Goal: Information Seeking & Learning: Check status

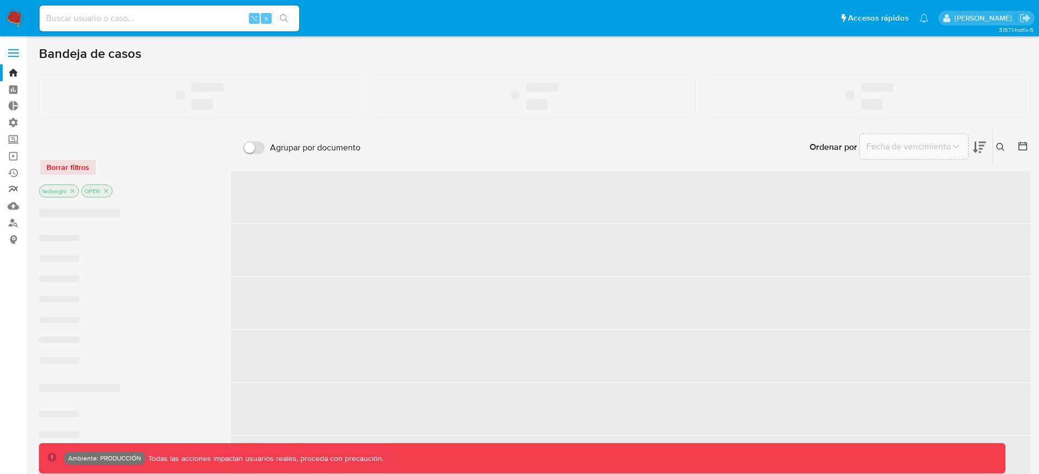
click at [12, 187] on link "Reportes" at bounding box center [64, 189] width 129 height 17
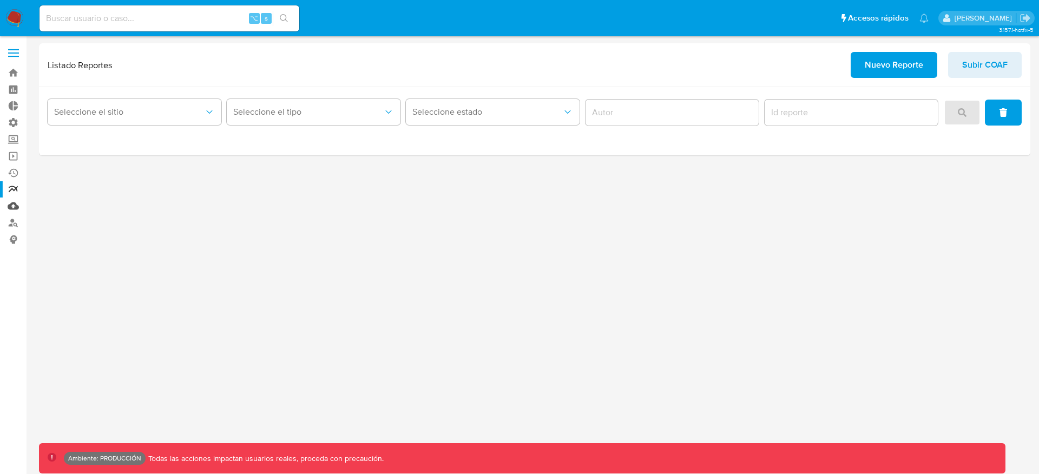
click at [14, 209] on link "Mulan" at bounding box center [64, 206] width 129 height 17
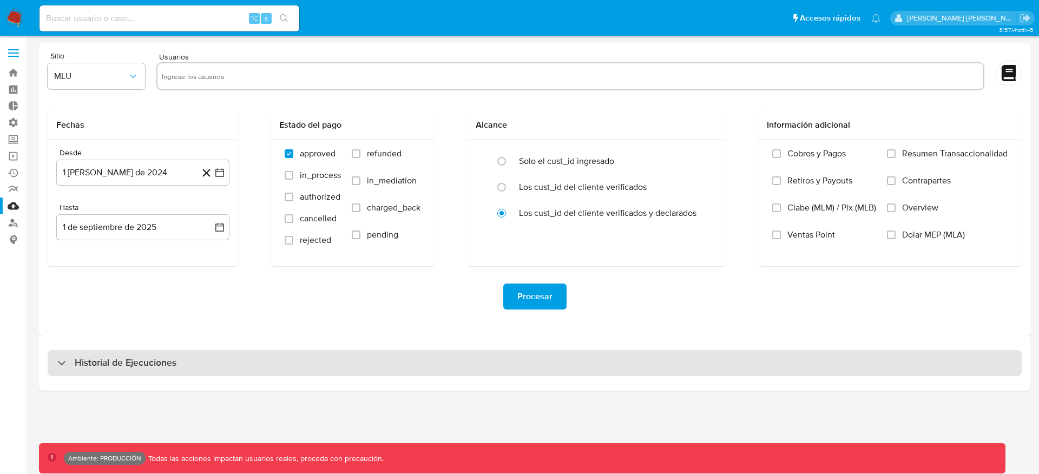
click at [289, 369] on div "Historial de Ejecuciones" at bounding box center [535, 363] width 975 height 26
select select "10"
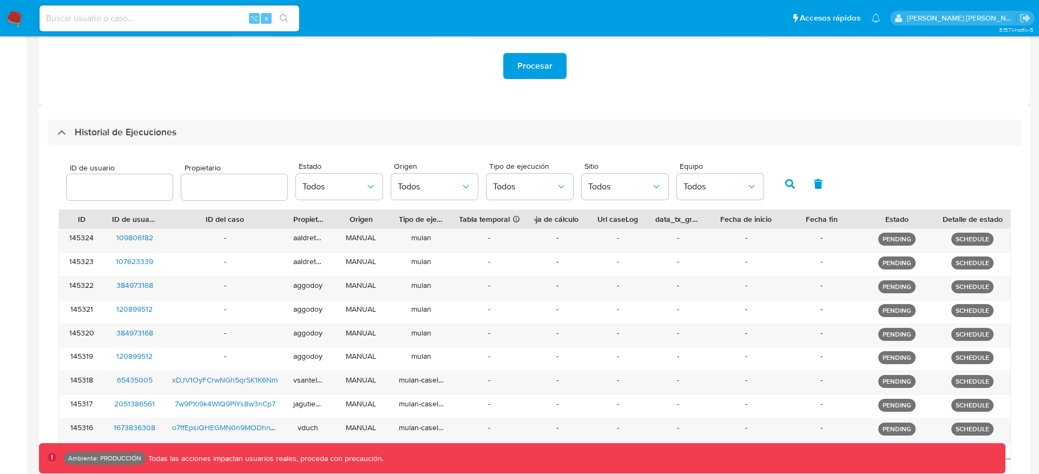
scroll to position [290, 0]
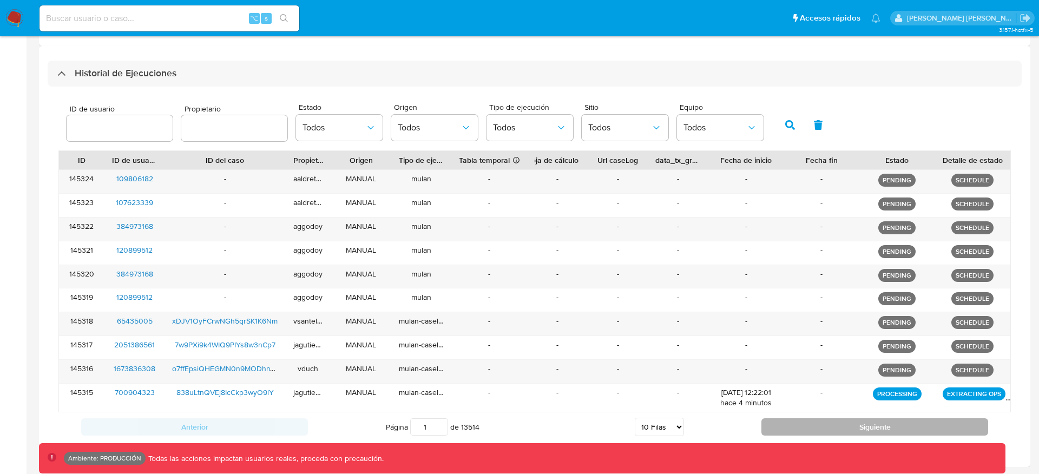
click at [809, 423] on button "Siguiente" at bounding box center [875, 426] width 227 height 17
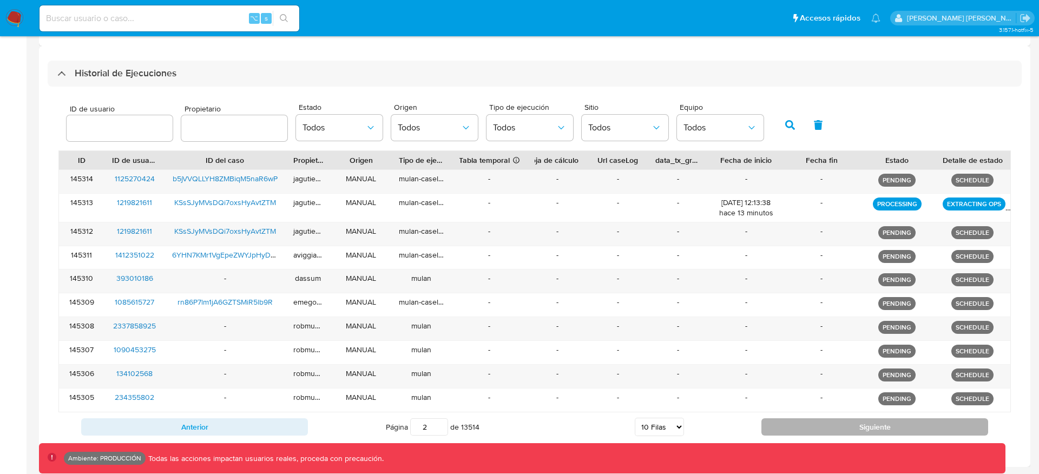
click at [809, 424] on button "Siguiente" at bounding box center [875, 426] width 227 height 17
type input "3"
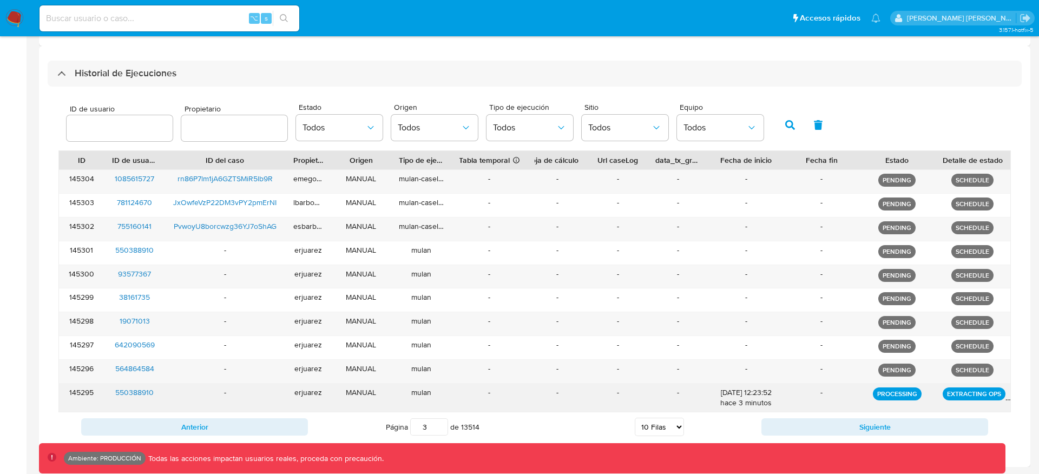
click at [800, 411] on div "-" at bounding box center [822, 398] width 76 height 28
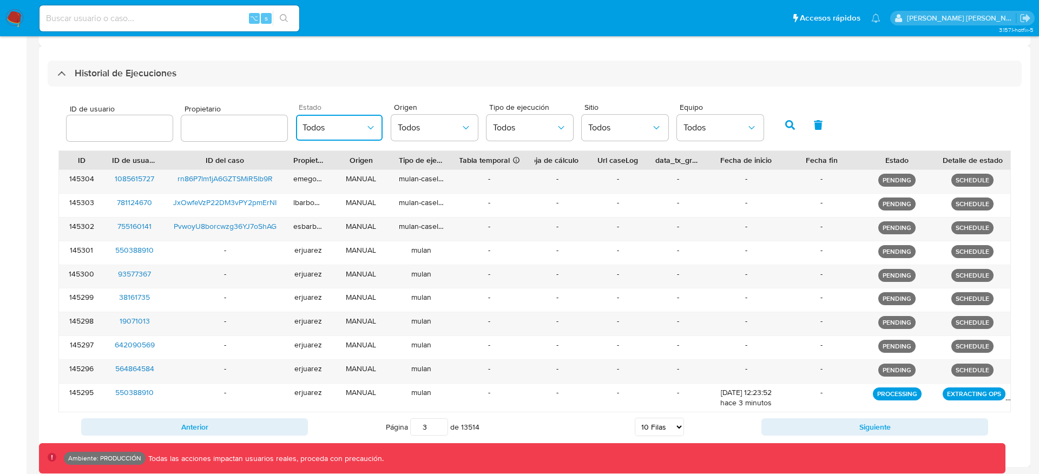
click at [345, 138] on button "Todos" at bounding box center [339, 128] width 87 height 26
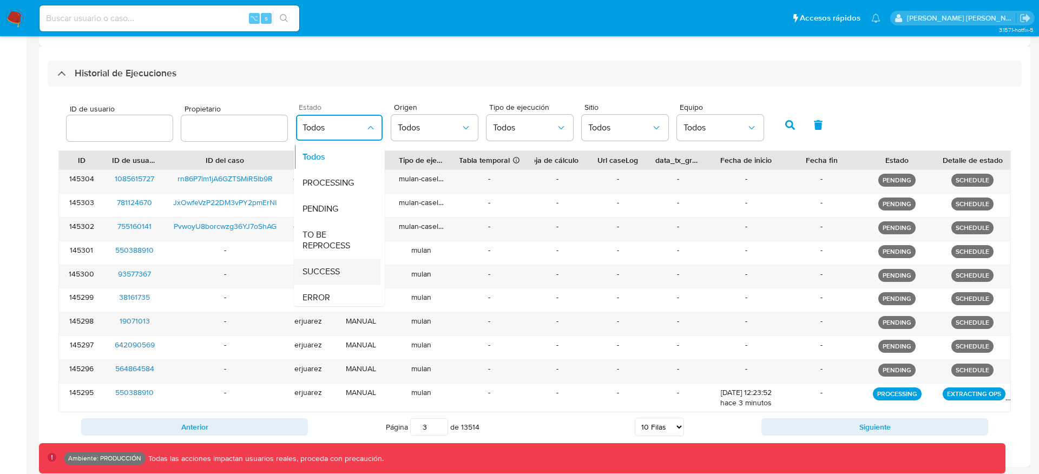
click at [348, 274] on div "SUCCESS" at bounding box center [334, 272] width 63 height 26
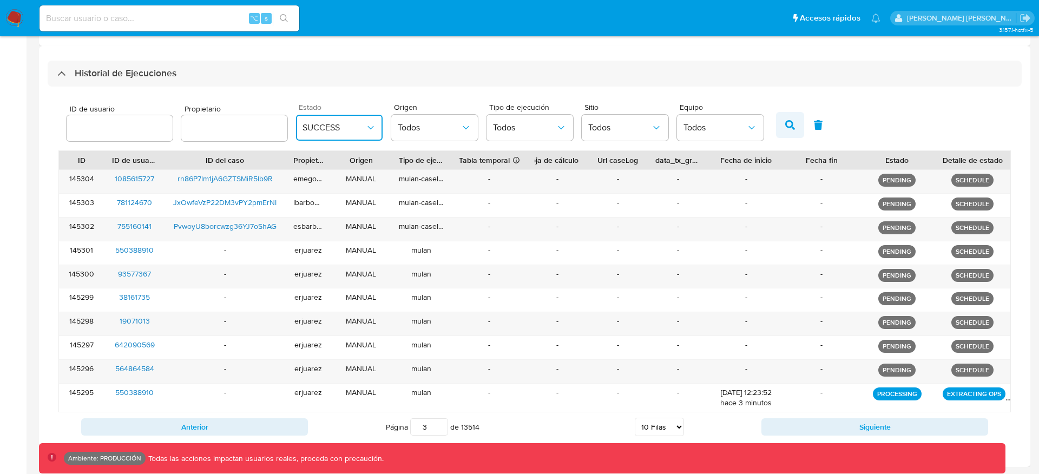
click at [782, 133] on button "button" at bounding box center [790, 125] width 28 height 26
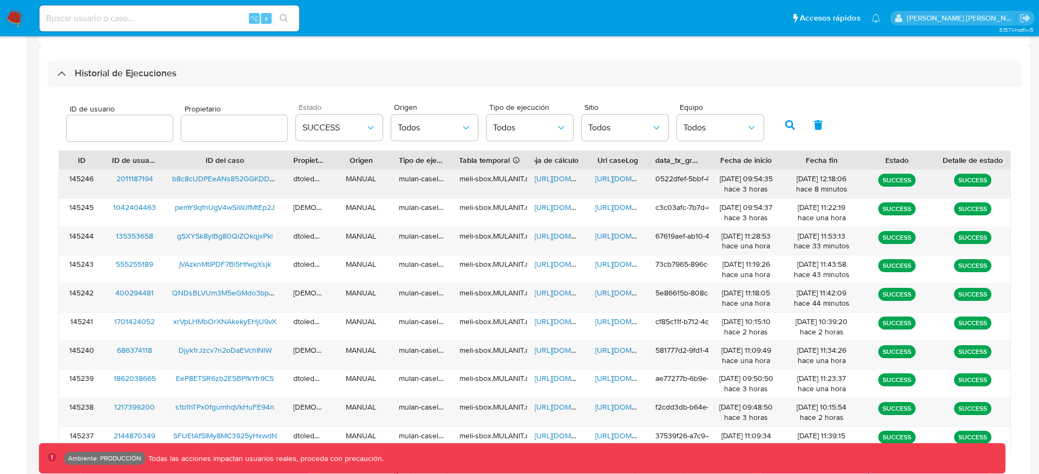
click at [551, 178] on span "https://docs.google.com/spreadsheets/d/1RI6s8D30Ozuxs3GJtGSjdoKpIaIBb2At56hH-4v…" at bounding box center [572, 178] width 75 height 11
click at [627, 181] on span "https://docs.google.com/document/d/1KR9gABcvj3q4EIyOTwxjHariKCJxylNyqVYsxoai9QY…" at bounding box center [633, 178] width 75 height 11
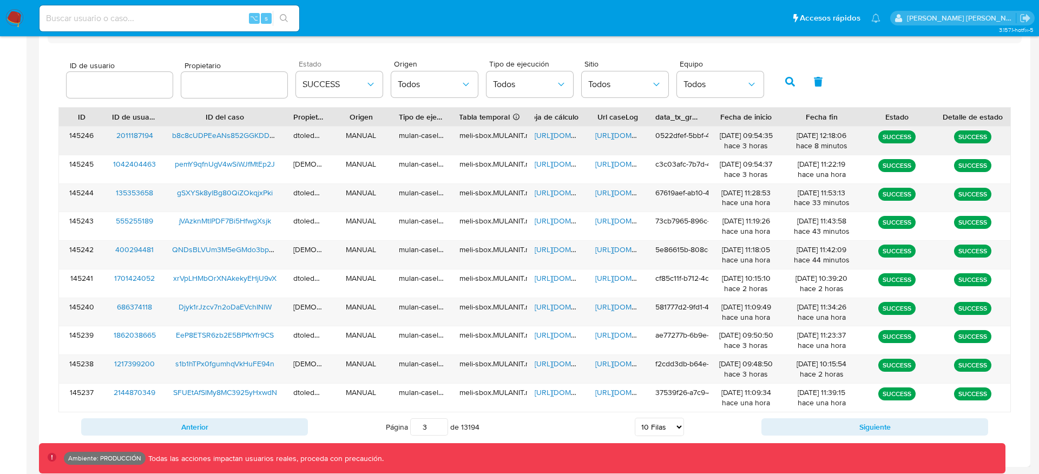
click at [260, 132] on span "b8c8cUDPEeANs852GGKDDcgo" at bounding box center [227, 135] width 110 height 11
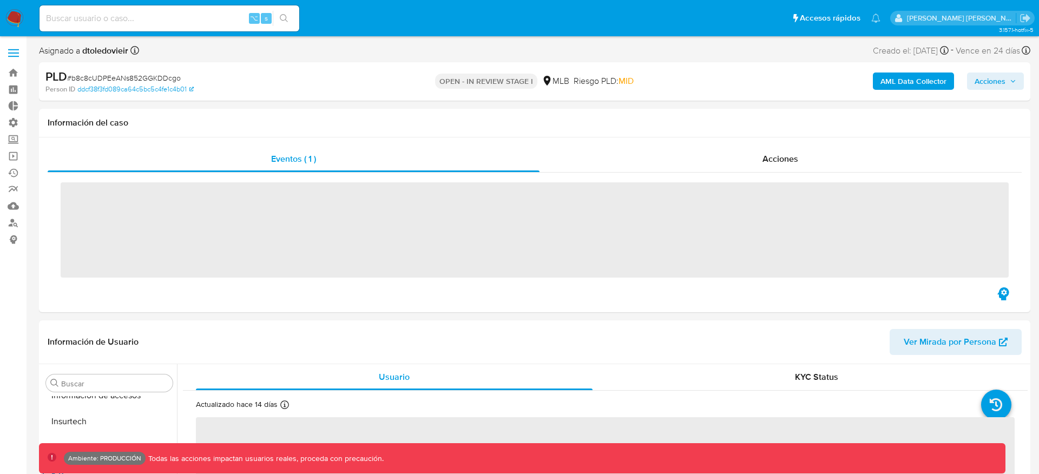
scroll to position [483, 0]
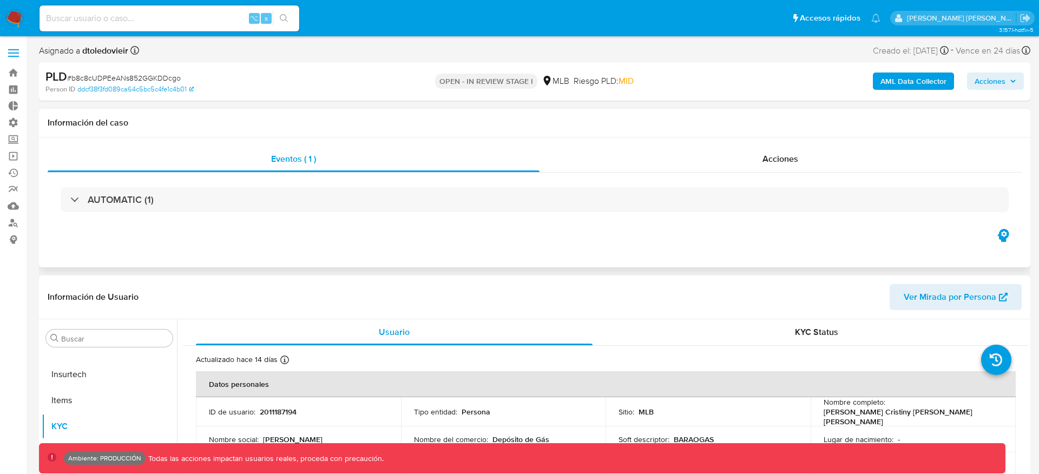
select select "10"
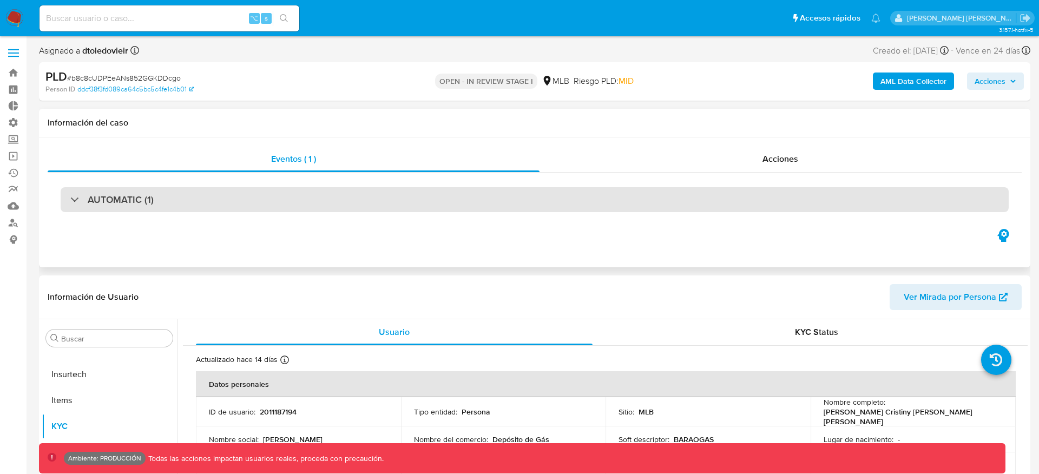
click at [642, 211] on div "AUTOMATIC (1)" at bounding box center [535, 199] width 949 height 25
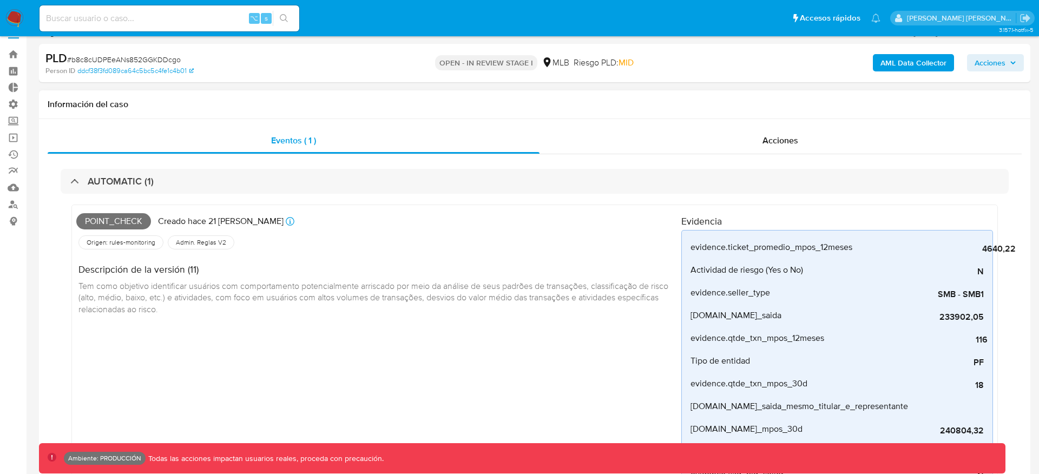
scroll to position [19, 0]
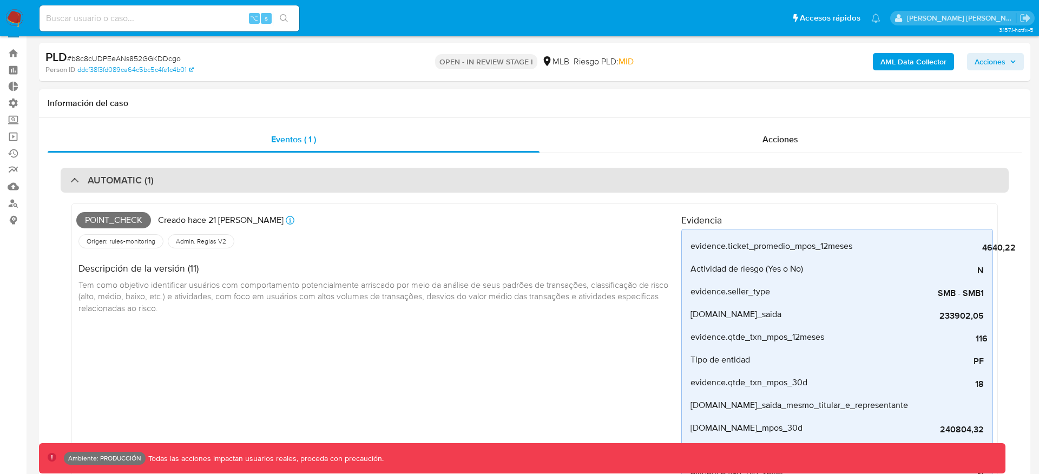
click at [823, 183] on div "AUTOMATIC (1)" at bounding box center [535, 180] width 949 height 25
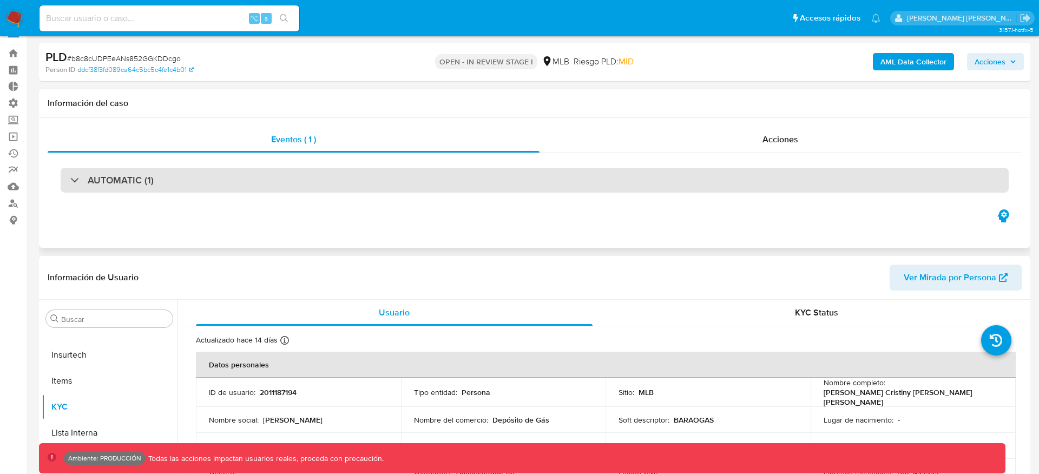
click at [823, 183] on div "AUTOMATIC (1)" at bounding box center [535, 180] width 949 height 25
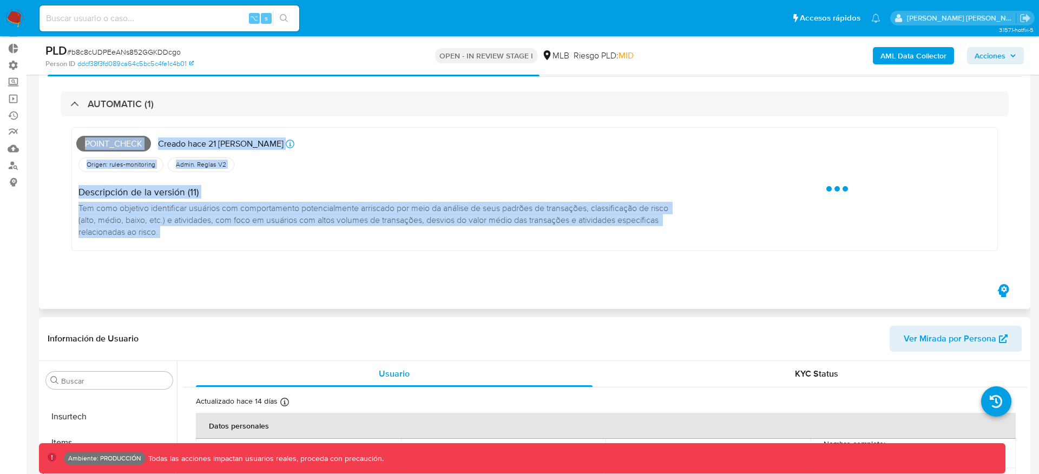
scroll to position [60, 0]
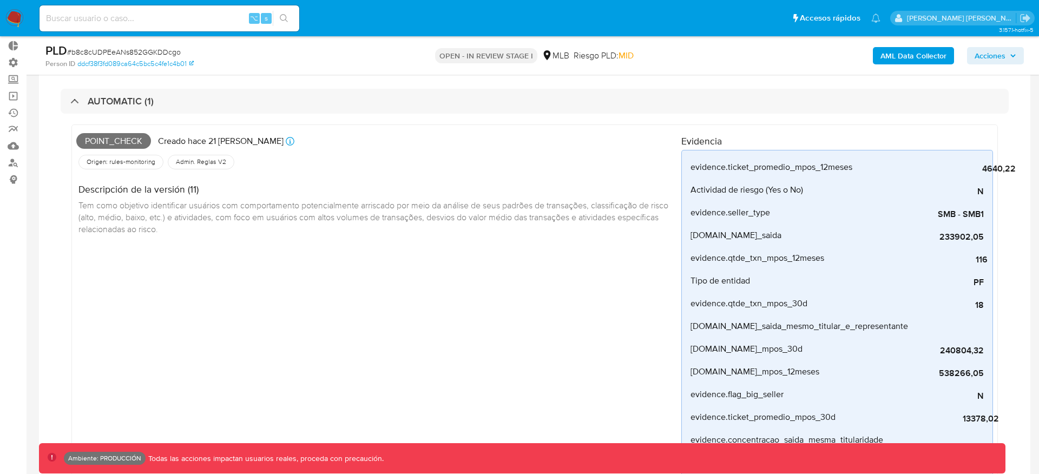
click at [666, 190] on h4 "Descripción de la versión (11)" at bounding box center [376, 190] width 594 height 12
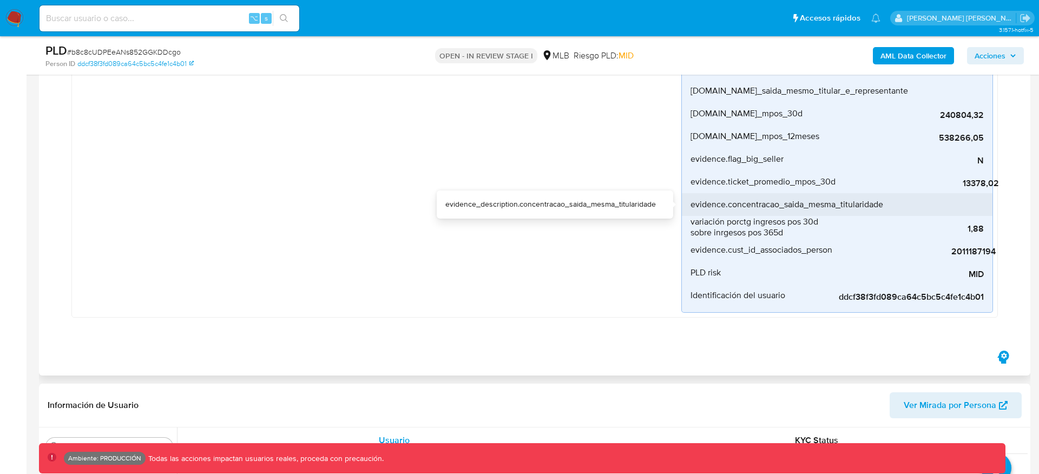
scroll to position [297, 0]
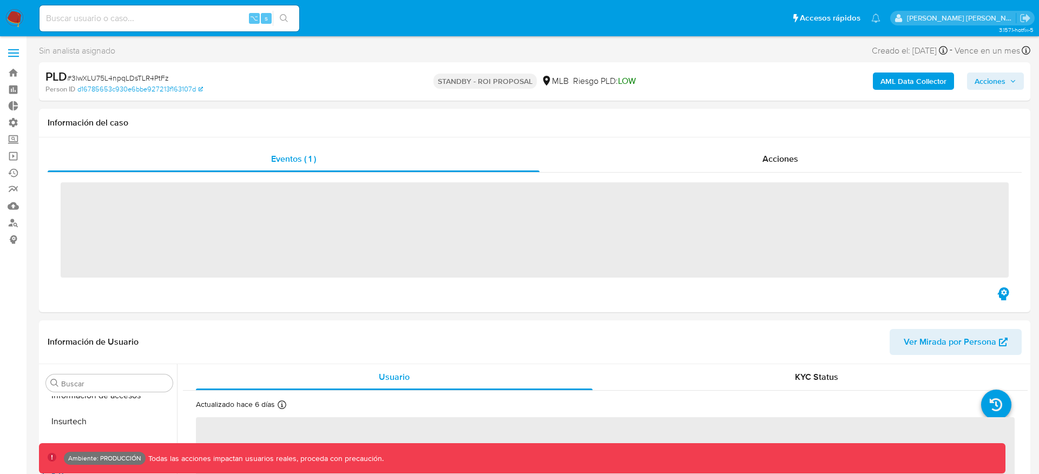
scroll to position [483, 0]
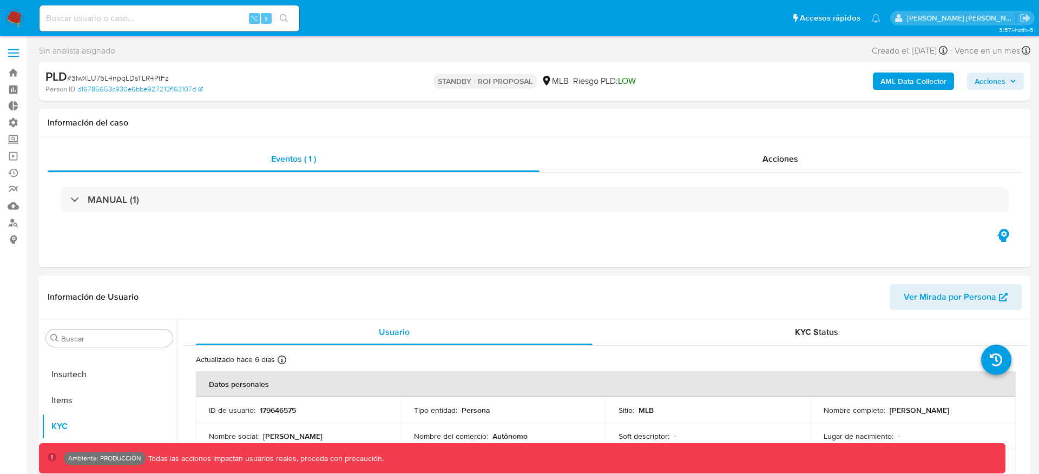
select select "10"
click at [900, 80] on b "AML Data Collector" at bounding box center [914, 81] width 66 height 17
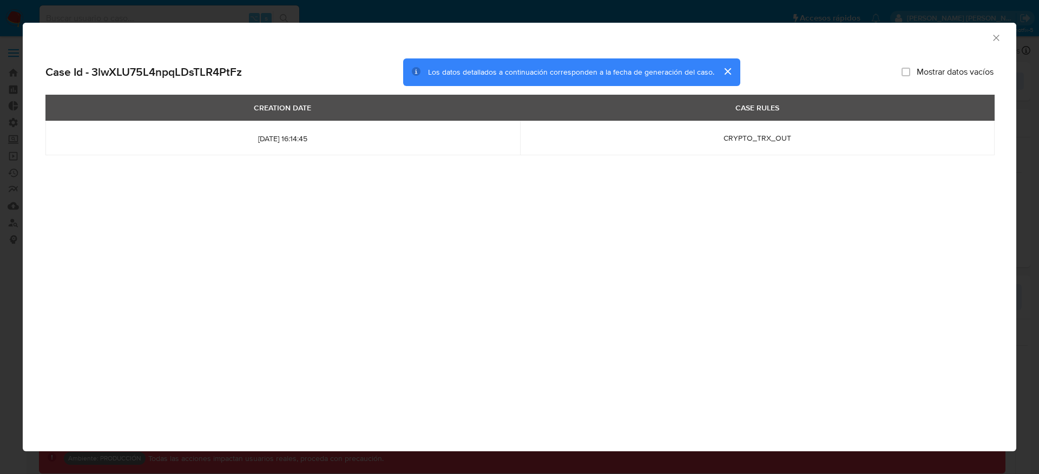
click at [725, 72] on button "cerrar" at bounding box center [728, 71] width 26 height 26
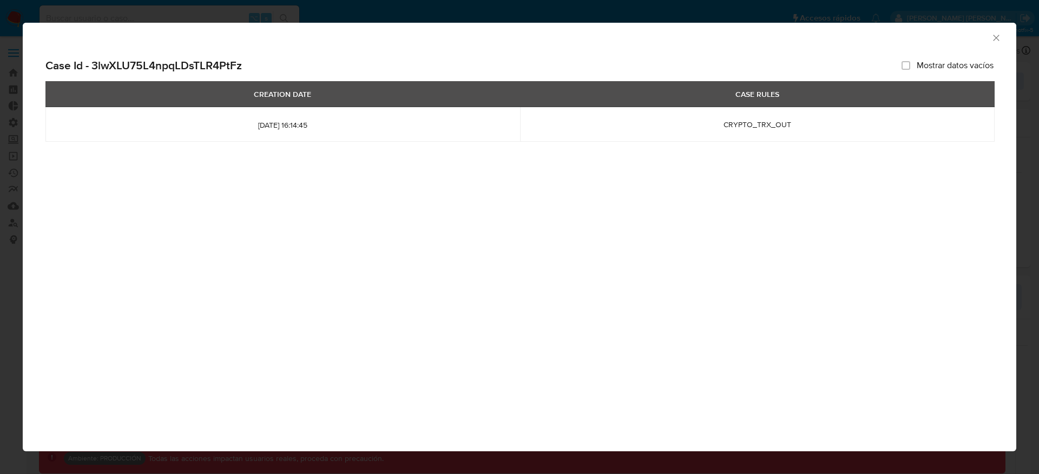
click at [973, 64] on span "Mostrar datos vacíos" at bounding box center [955, 65] width 77 height 11
click at [911, 64] on input "Mostrar datos vacíos" at bounding box center [906, 65] width 9 height 9
checkbox input "true"
click at [996, 33] on icon "Cerrar ventana" at bounding box center [996, 37] width 11 height 11
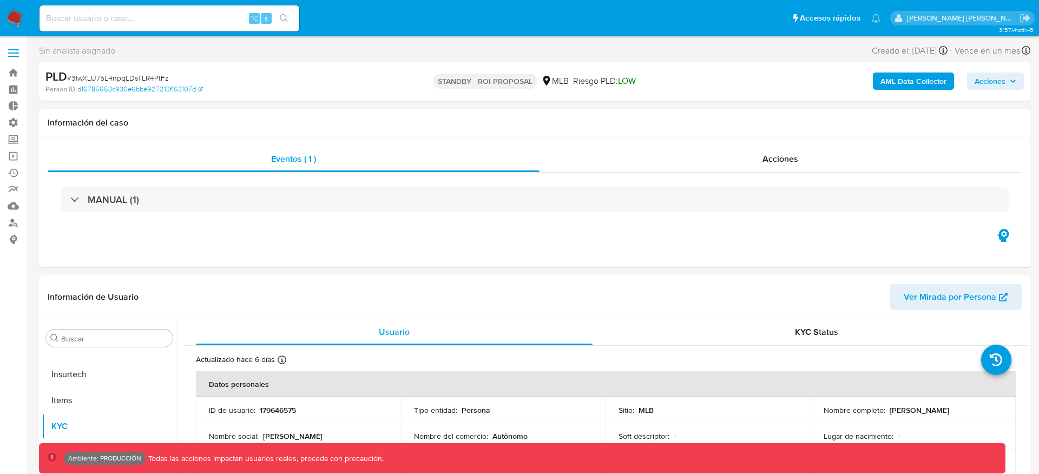
click at [932, 79] on b "AML Data Collector" at bounding box center [914, 81] width 66 height 17
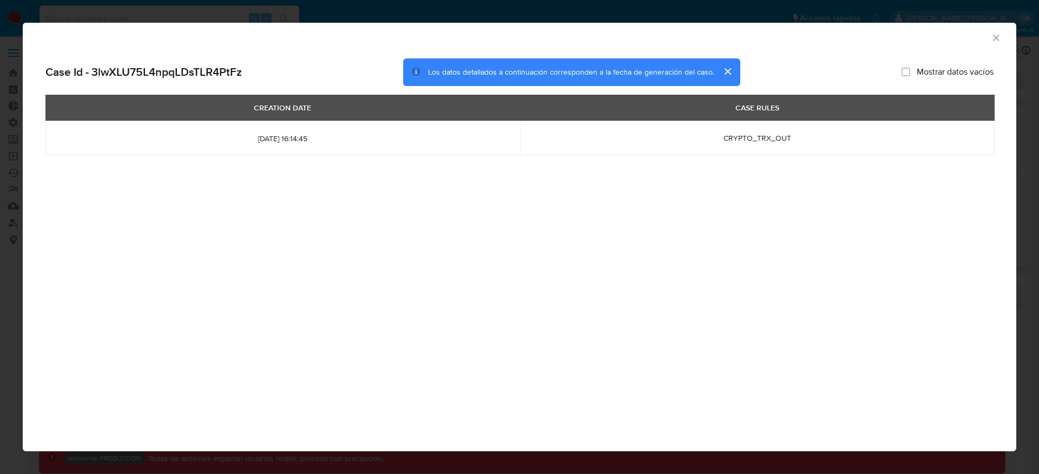
click at [997, 36] on icon "Cerrar ventana" at bounding box center [996, 38] width 6 height 6
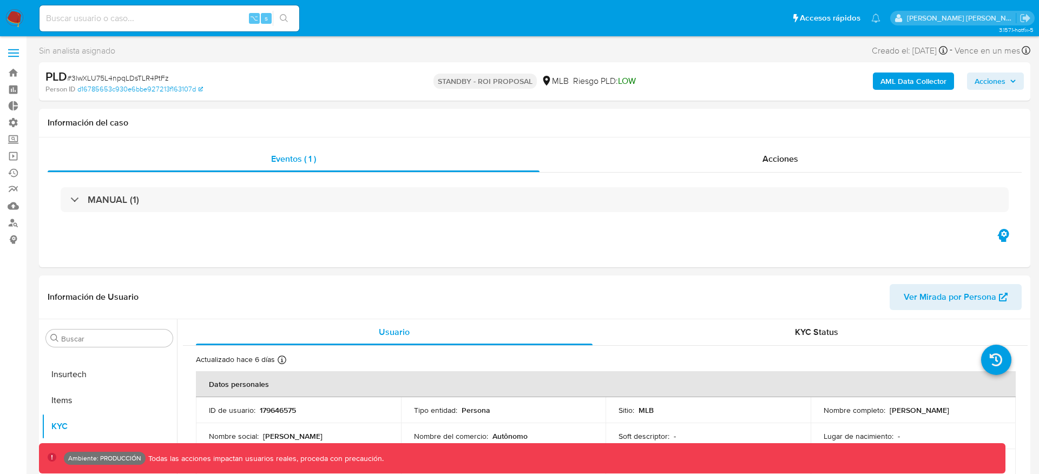
click at [14, 19] on img at bounding box center [14, 18] width 18 height 18
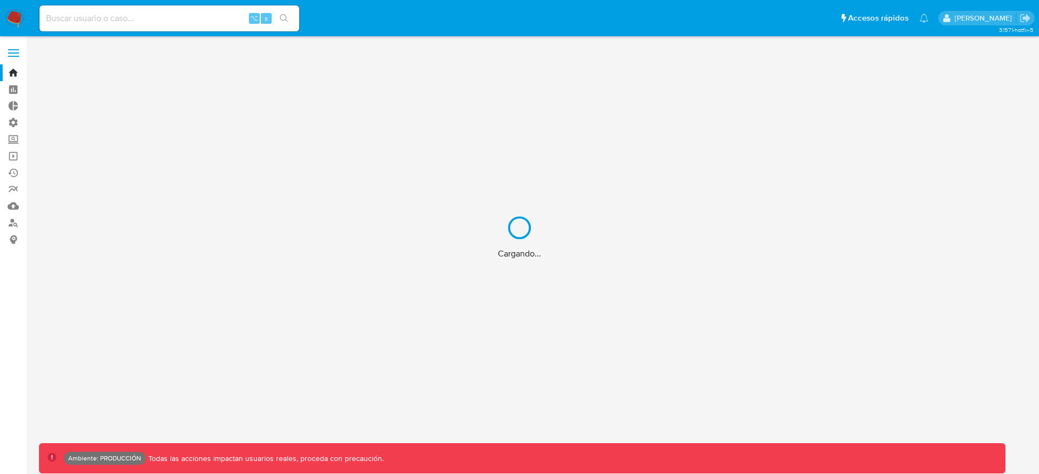
click at [14, 215] on div "Cargando..." at bounding box center [519, 237] width 1039 height 474
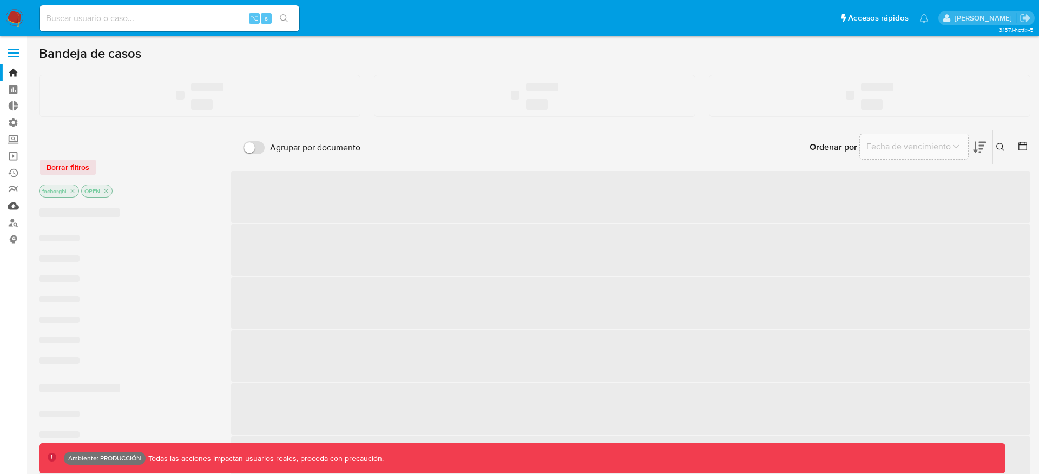
click at [14, 206] on link "Mulan" at bounding box center [64, 206] width 129 height 17
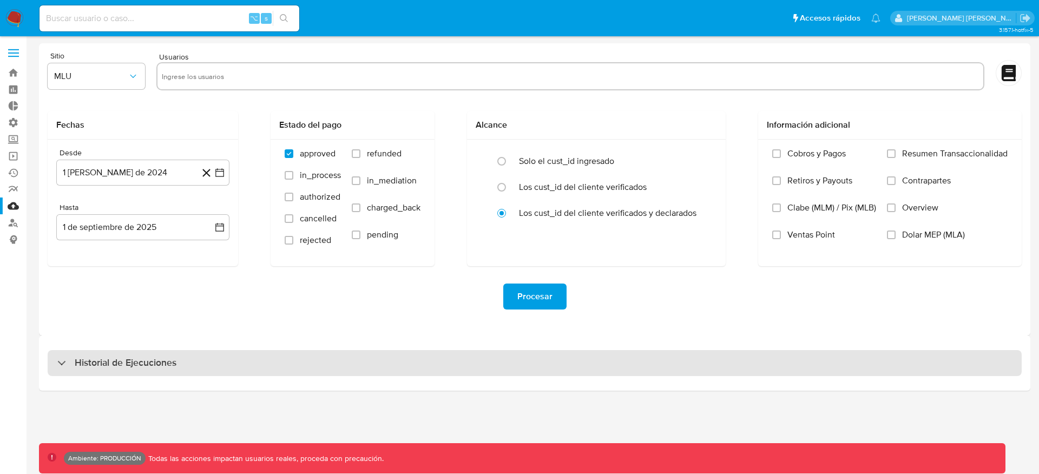
click at [469, 354] on div "Historial de Ejecuciones" at bounding box center [535, 363] width 975 height 26
select select "10"
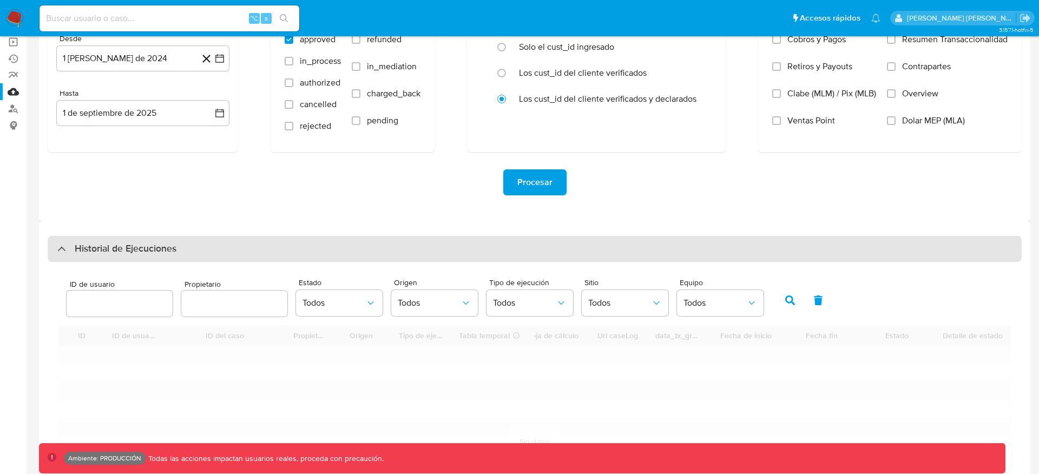
scroll to position [127, 0]
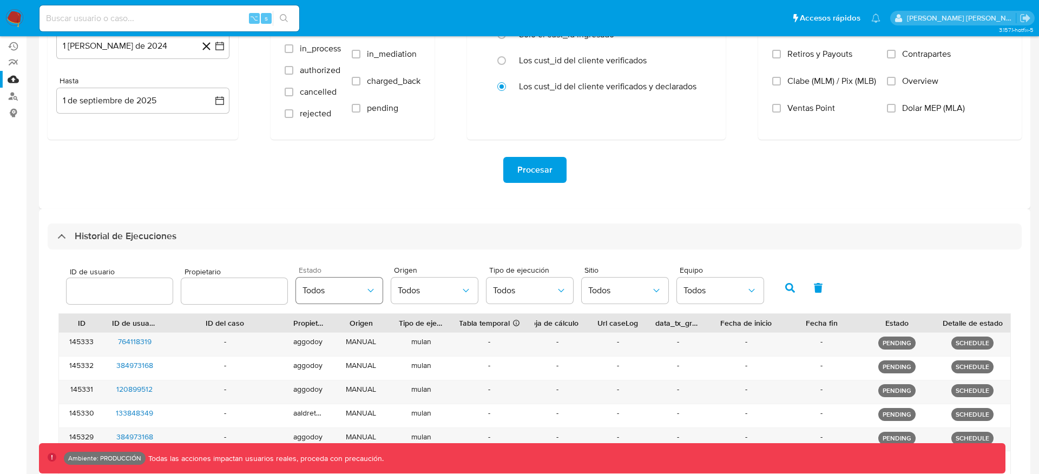
click at [361, 280] on button "Todos" at bounding box center [339, 291] width 87 height 26
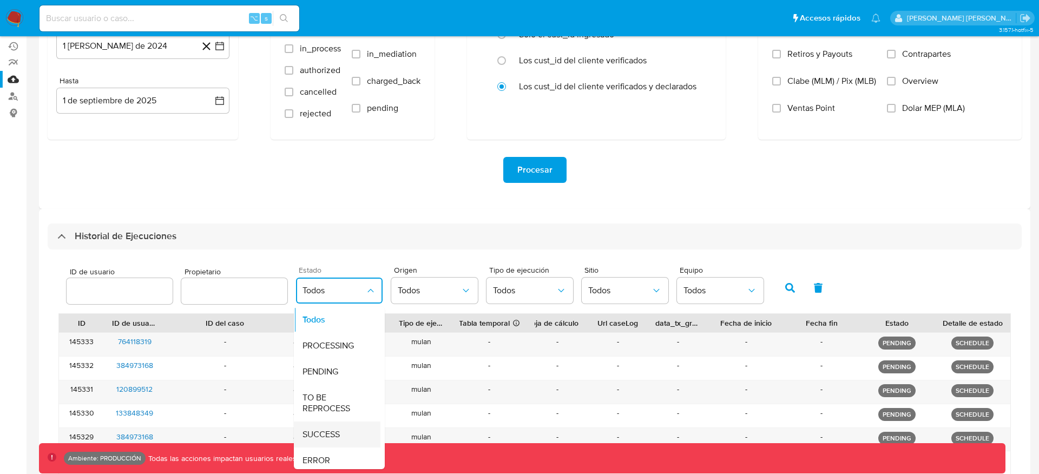
click at [335, 435] on span "SUCCESS" at bounding box center [321, 434] width 37 height 11
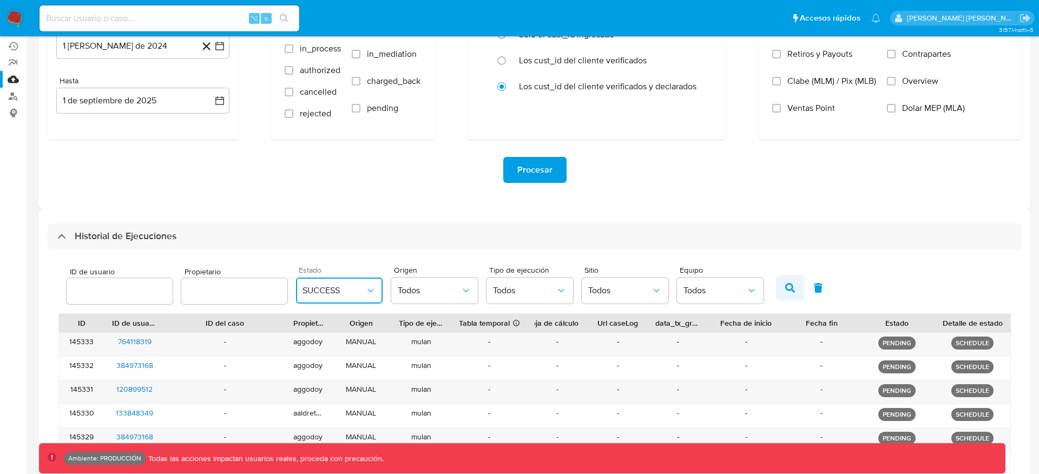
click at [796, 287] on button "button" at bounding box center [790, 288] width 28 height 26
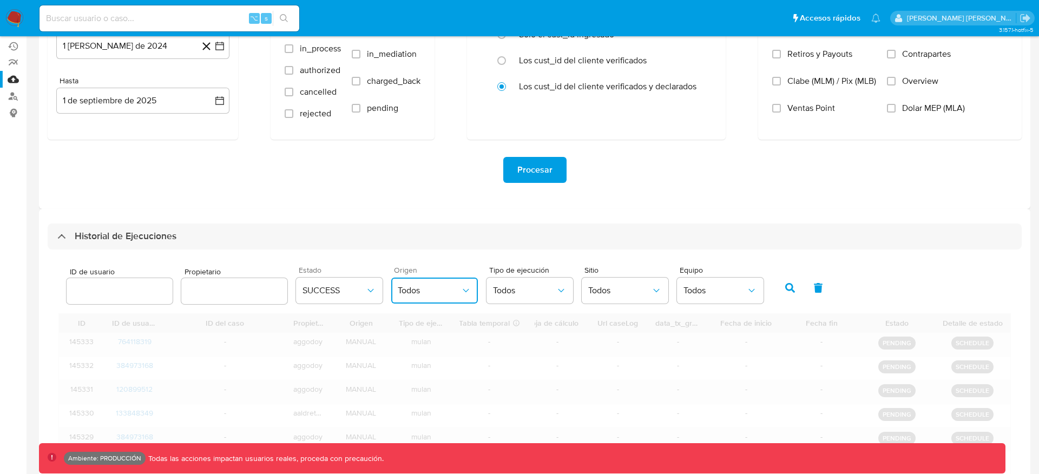
click at [403, 291] on span "Todos" at bounding box center [429, 290] width 63 height 11
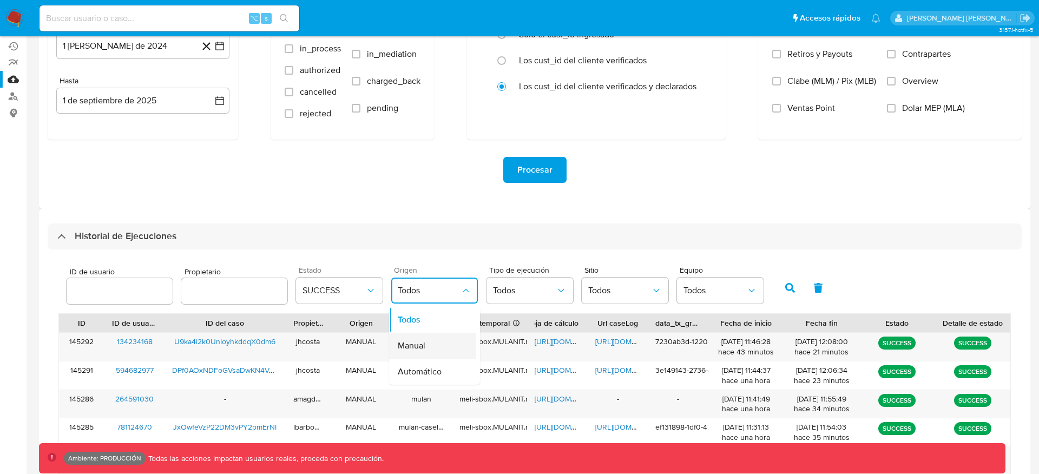
click at [424, 344] on div "Manual" at bounding box center [429, 346] width 63 height 26
click at [793, 289] on button "button" at bounding box center [790, 288] width 28 height 26
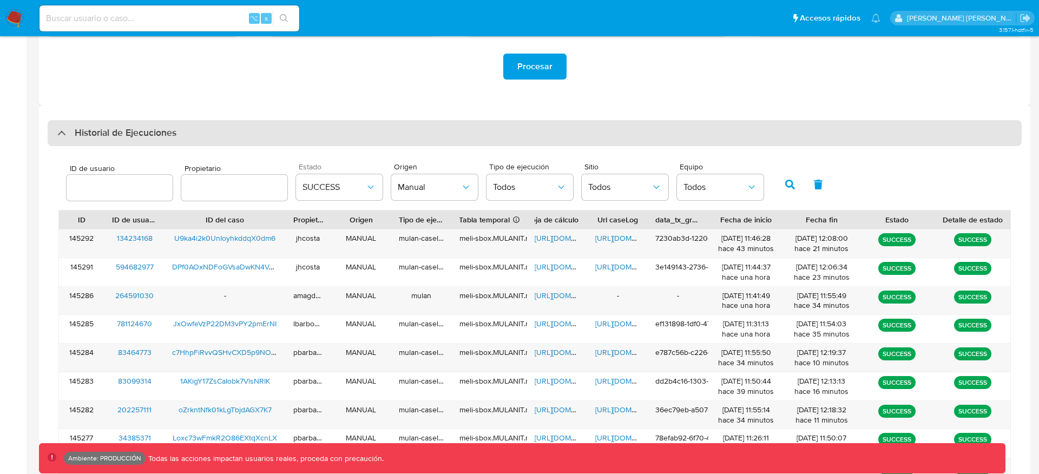
scroll to position [259, 0]
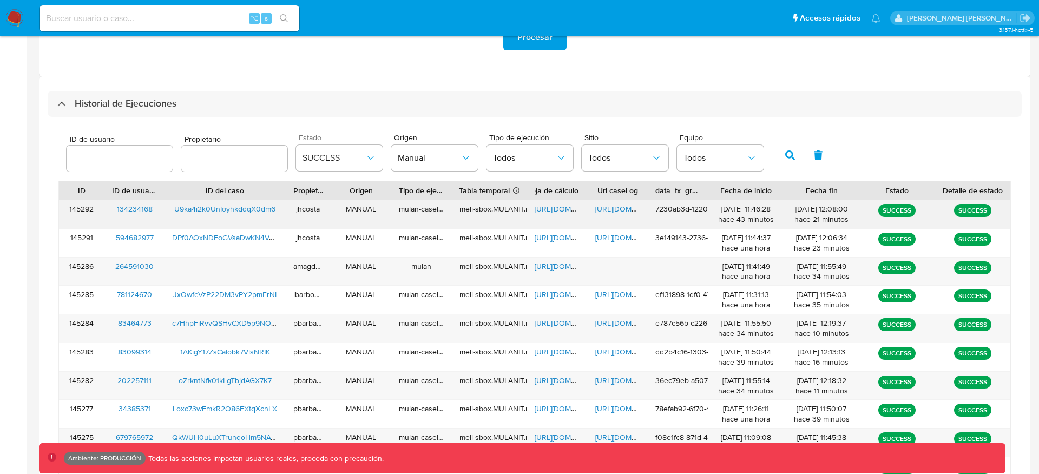
click at [248, 206] on span "U9ka4i2k0UnIoyhkddqX0dm6" at bounding box center [224, 209] width 101 height 11
click at [431, 167] on button "Manual" at bounding box center [434, 158] width 87 height 26
click at [427, 235] on span "Automático" at bounding box center [420, 239] width 44 height 11
click at [438, 168] on button "Automático" at bounding box center [434, 158] width 87 height 26
click at [459, 214] on li "Manual" at bounding box center [432, 213] width 87 height 26
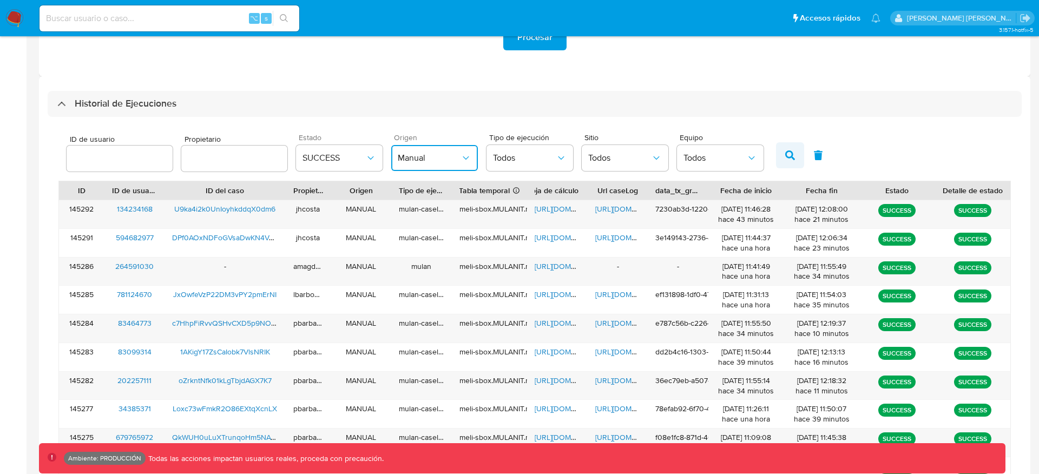
click at [786, 153] on icon "button" at bounding box center [791, 156] width 10 height 10
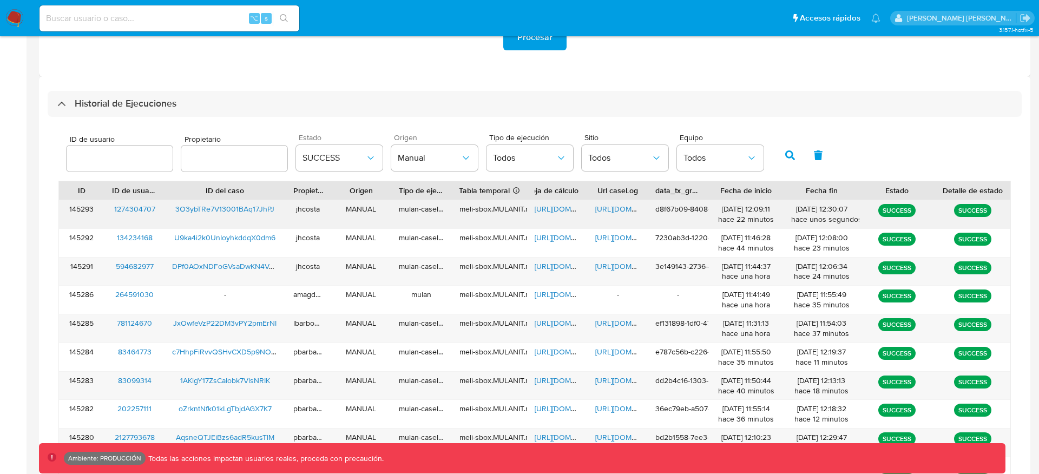
click at [251, 209] on span "3O3ybTRe7V13001BAq17JhPJ" at bounding box center [224, 209] width 99 height 11
click at [429, 157] on span "Manual" at bounding box center [429, 158] width 63 height 11
click at [429, 245] on div "Automático" at bounding box center [429, 239] width 63 height 26
click at [786, 154] on icon "button" at bounding box center [791, 156] width 10 height 10
click at [243, 209] on span "pretp3JzSSMGPx7lBRhM8L2I" at bounding box center [224, 209] width 97 height 11
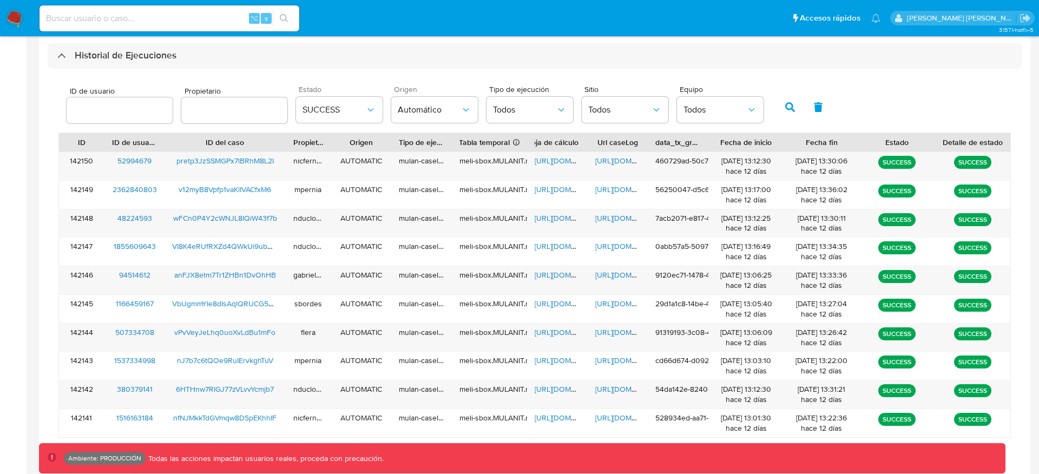
scroll to position [333, 0]
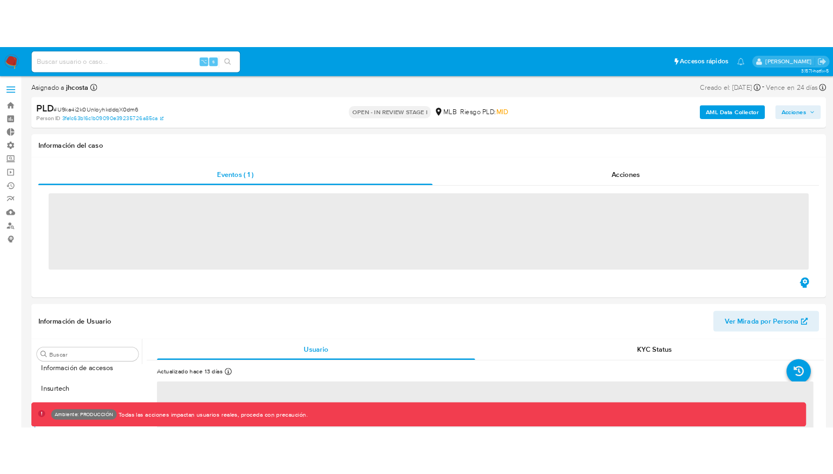
scroll to position [483, 0]
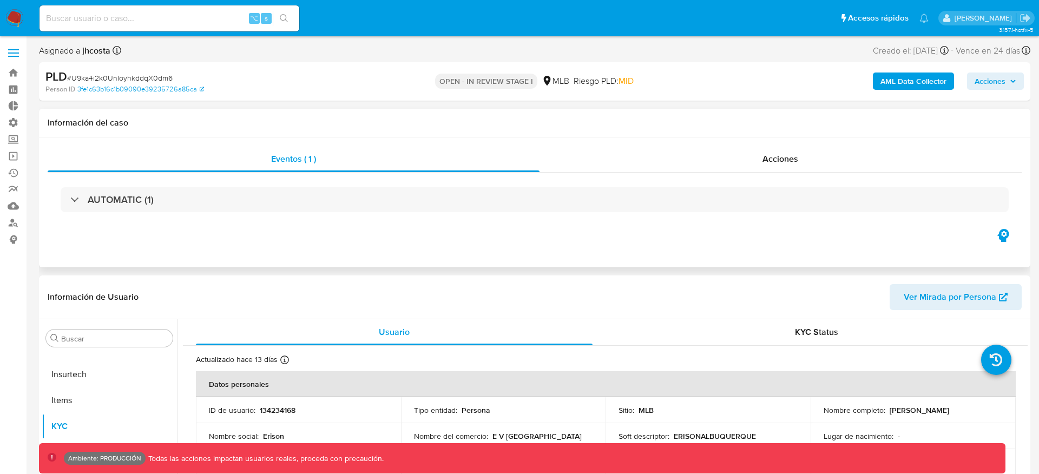
click at [810, 221] on div "AUTOMATIC (1)" at bounding box center [535, 200] width 975 height 54
select select "10"
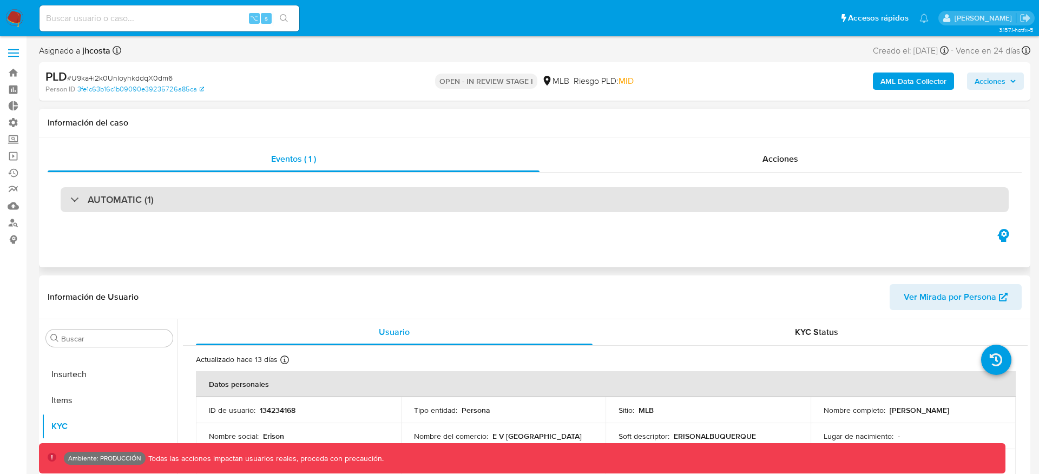
click at [816, 204] on div "AUTOMATIC (1)" at bounding box center [535, 199] width 949 height 25
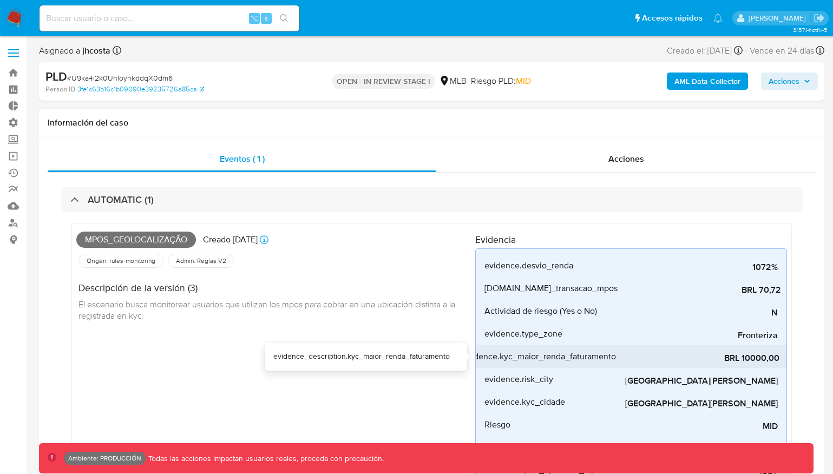
scroll to position [0, 24]
click at [736, 357] on span "BRL 10000,00" at bounding box center [697, 358] width 162 height 11
click at [716, 361] on span "BRL 10000,00" at bounding box center [697, 358] width 162 height 11
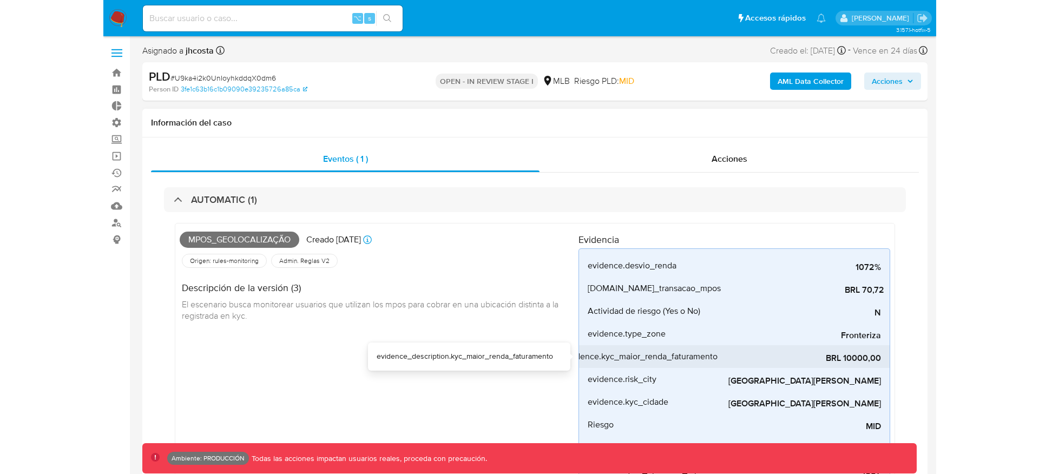
scroll to position [0, 0]
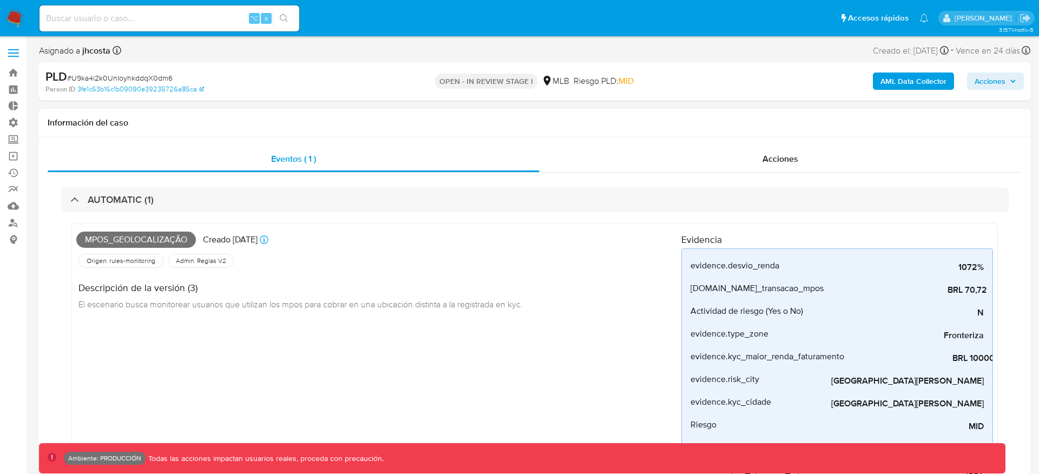
click at [913, 73] on b "AML Data Collector" at bounding box center [914, 81] width 66 height 17
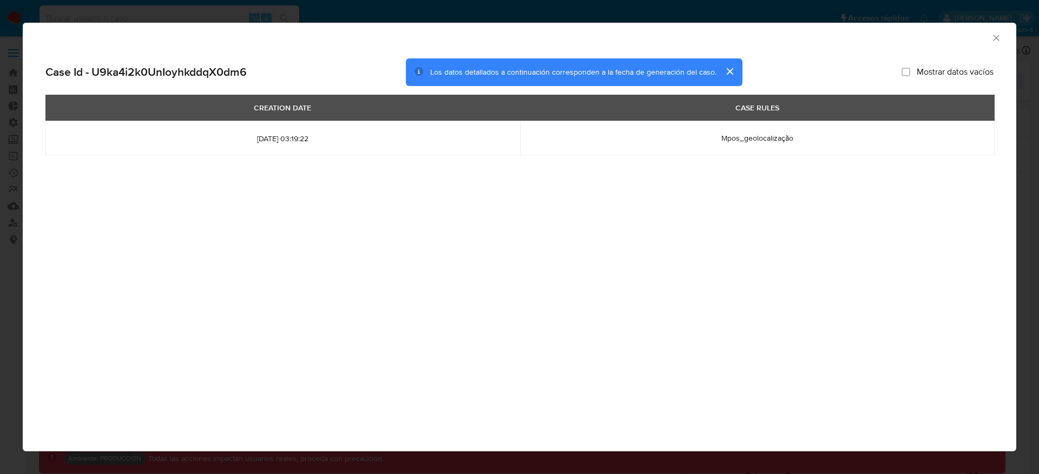
click at [725, 75] on button "cerrar" at bounding box center [730, 71] width 26 height 26
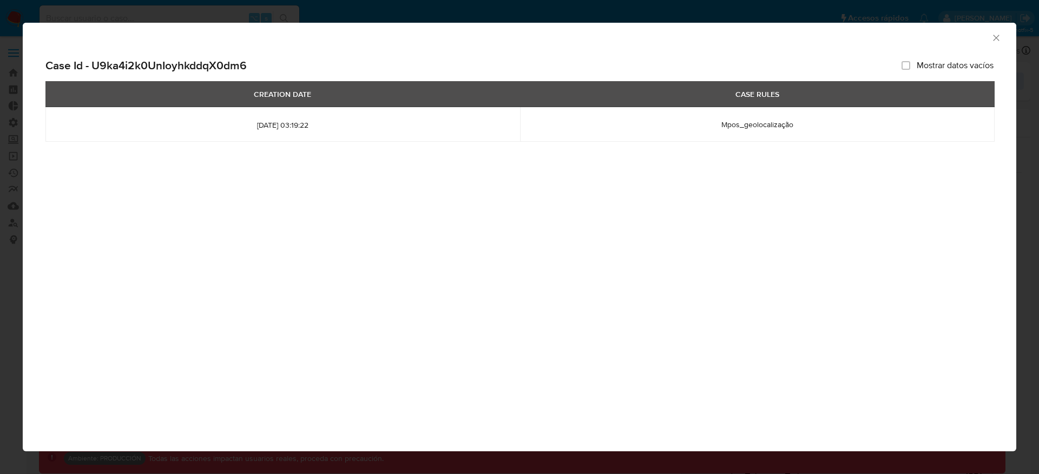
click at [925, 65] on span "Mostrar datos vacíos" at bounding box center [955, 65] width 77 height 11
click at [911, 65] on input "Mostrar datos vacíos" at bounding box center [906, 65] width 9 height 9
checkbox input "true"
click at [992, 38] on icon "Cerrar ventana" at bounding box center [996, 37] width 11 height 11
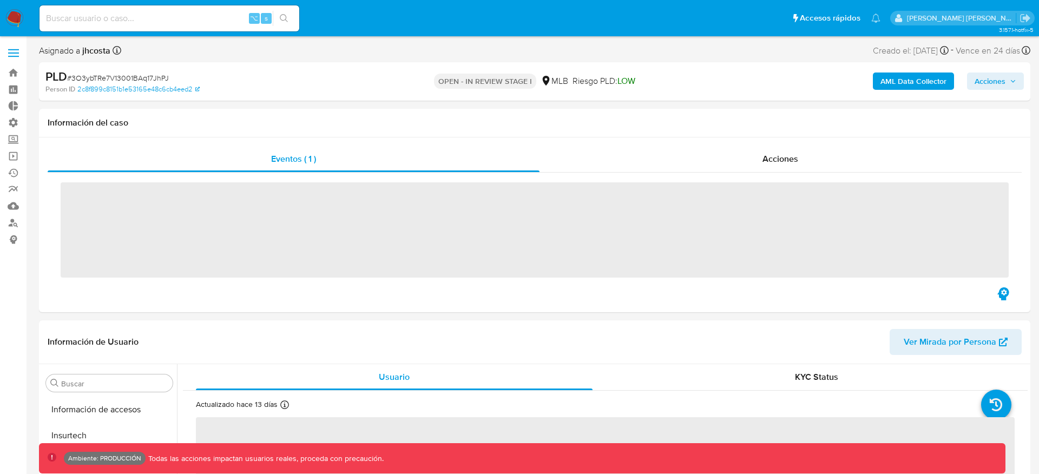
scroll to position [483, 0]
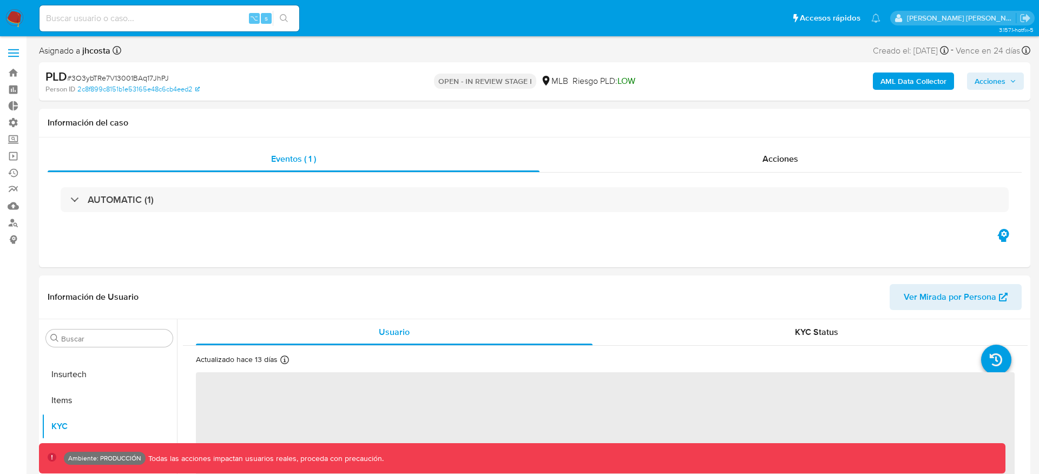
click at [894, 77] on b "AML Data Collector" at bounding box center [914, 81] width 66 height 17
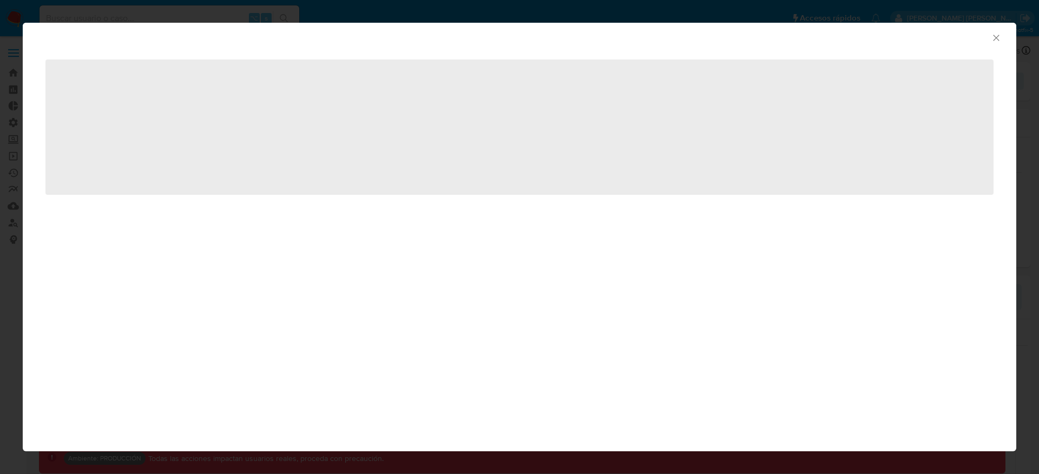
select select "10"
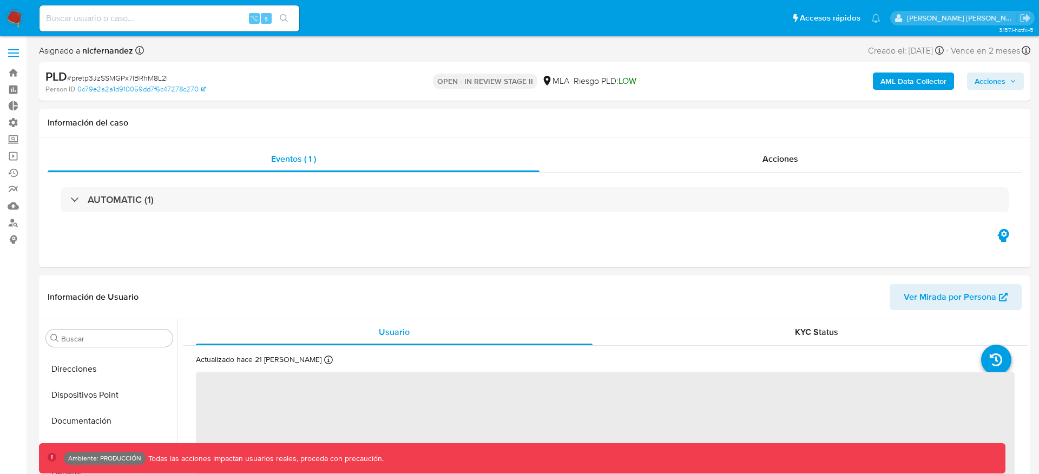
select select "10"
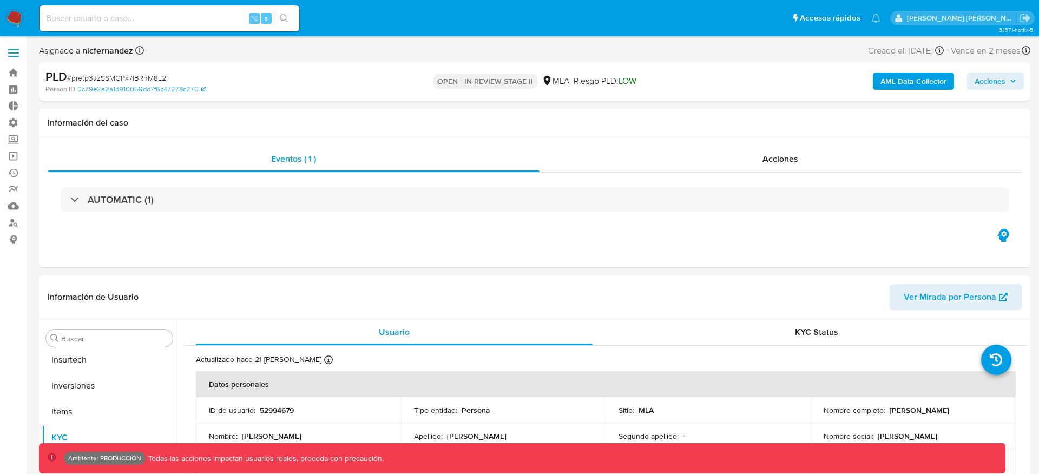
scroll to position [509, 0]
click at [794, 170] on div "Acciones" at bounding box center [781, 159] width 483 height 26
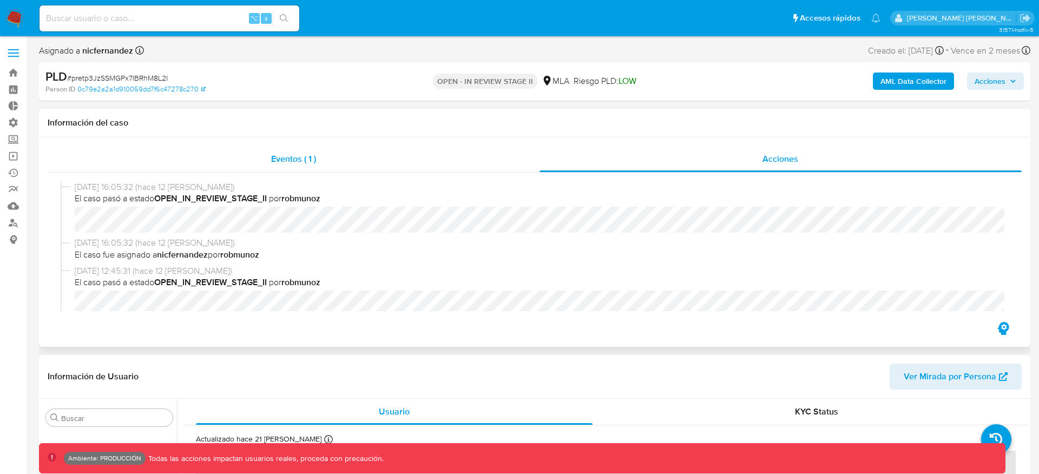
click at [478, 158] on div "Eventos ( 1 )" at bounding box center [294, 159] width 492 height 26
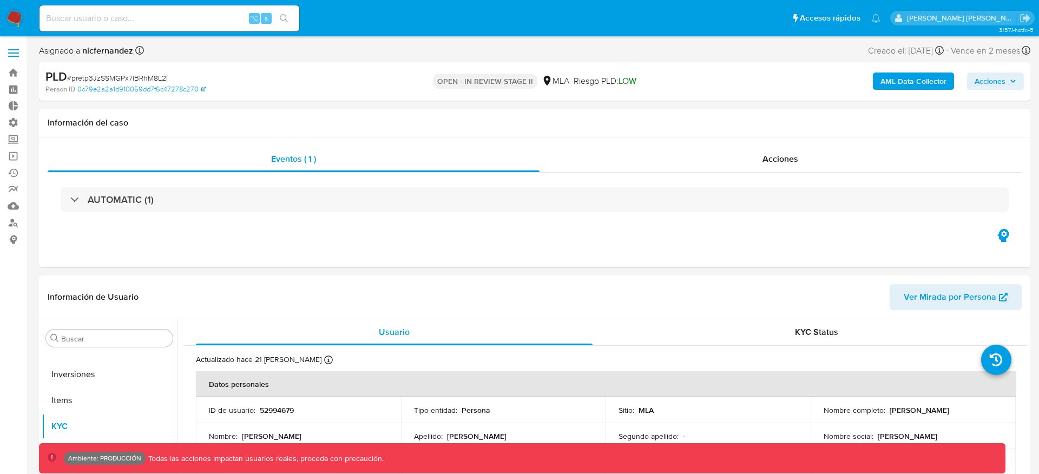
click at [904, 87] on b "AML Data Collector" at bounding box center [914, 81] width 66 height 17
